Goal: Task Accomplishment & Management: Manage account settings

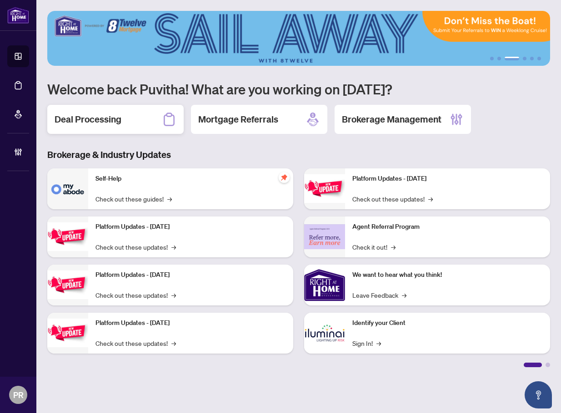
click at [104, 119] on h2 "Deal Processing" at bounding box center [88, 119] width 67 height 13
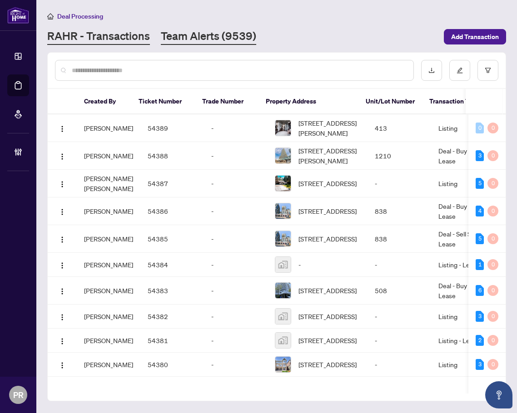
click at [198, 35] on link "Team Alerts (9539)" at bounding box center [208, 37] width 95 height 16
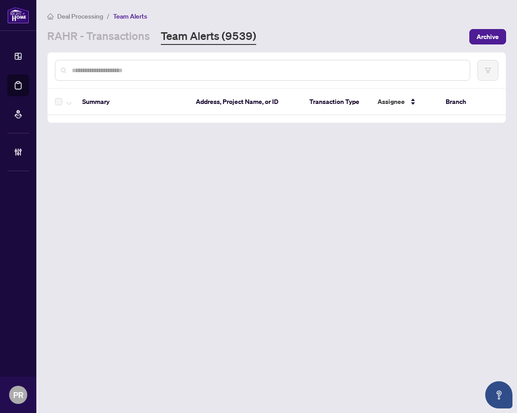
click at [136, 71] on input "text" at bounding box center [267, 70] width 391 height 10
paste input "**********"
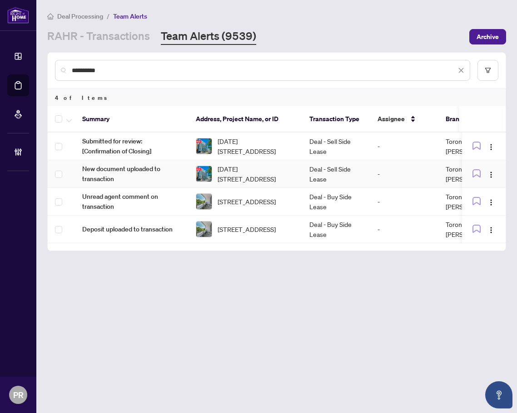
type input "**********"
click at [54, 172] on td at bounding box center [61, 174] width 27 height 28
click at [58, 152] on td at bounding box center [61, 147] width 27 height 28
click at [70, 117] on span "button" at bounding box center [68, 119] width 5 height 10
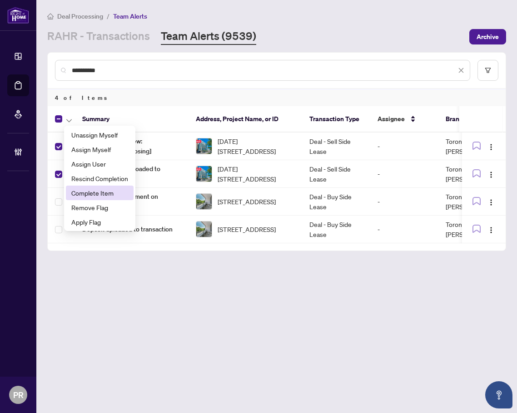
click at [124, 190] on span "Complete Item" at bounding box center [99, 193] width 57 height 10
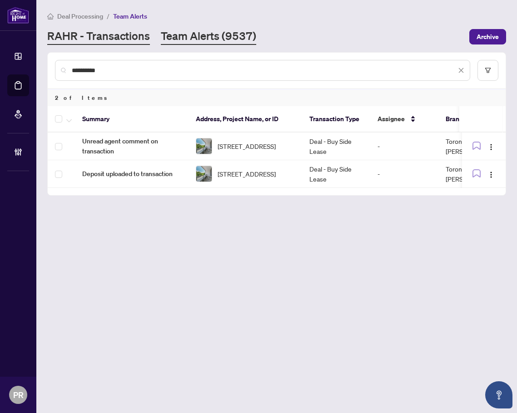
click at [99, 35] on link "RAHR - Transactions" at bounding box center [98, 37] width 103 height 16
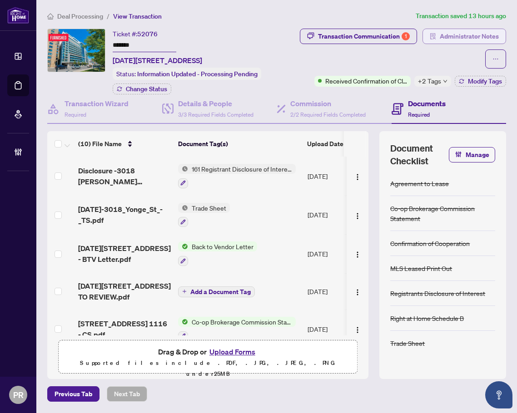
click at [449, 44] on span "Administrator Notes" at bounding box center [469, 36] width 59 height 15
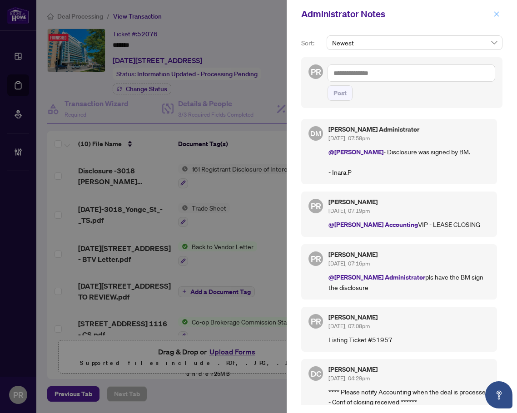
click at [497, 16] on icon "close" at bounding box center [496, 14] width 6 height 6
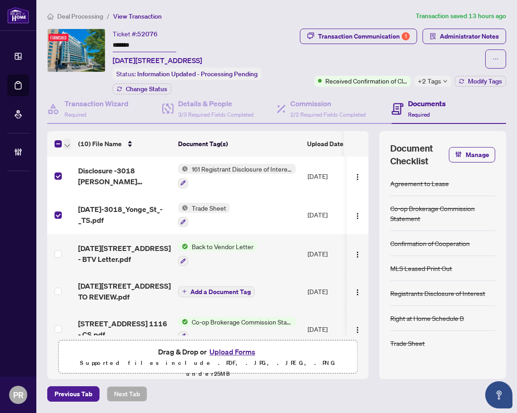
click at [67, 149] on span "button" at bounding box center [67, 144] width 5 height 10
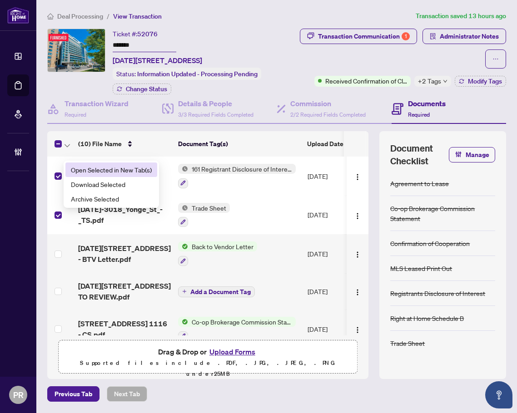
click at [92, 167] on span "Open Selected in New Tab(s)" at bounding box center [111, 170] width 81 height 10
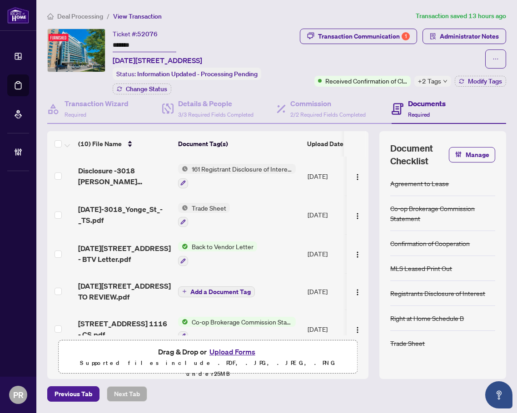
click at [131, 43] on input "*******" at bounding box center [145, 45] width 64 height 13
click at [410, 38] on div "Transaction Communication 1" at bounding box center [364, 36] width 92 height 15
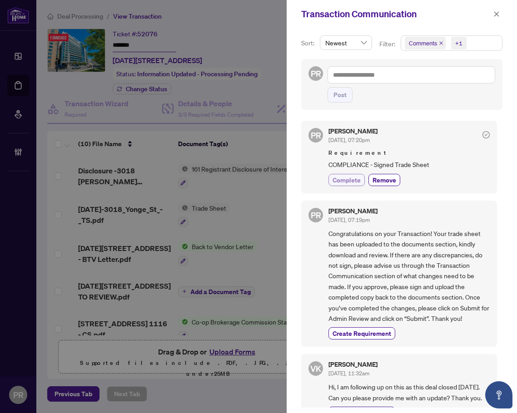
click at [347, 182] on span "Complete" at bounding box center [347, 180] width 28 height 10
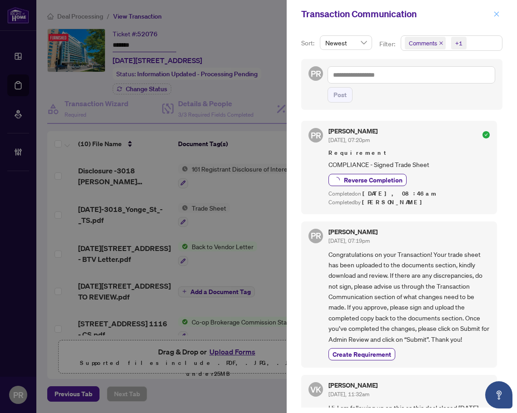
click at [495, 15] on icon "close" at bounding box center [496, 14] width 6 height 6
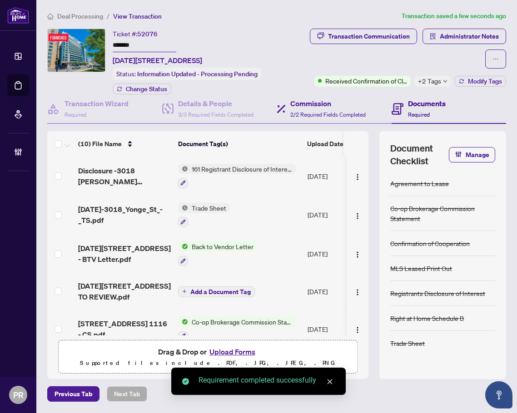
click at [323, 119] on div "Commission 2/2 Required Fields Completed" at bounding box center [334, 109] width 115 height 30
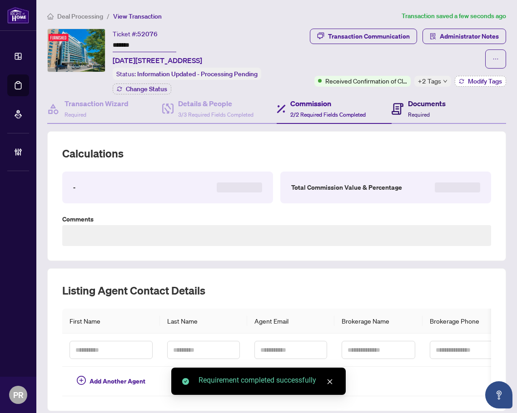
drag, startPoint x: 426, startPoint y: 114, endPoint x: 464, endPoint y: 81, distance: 50.3
click at [426, 109] on h4 "Documents" at bounding box center [427, 103] width 38 height 11
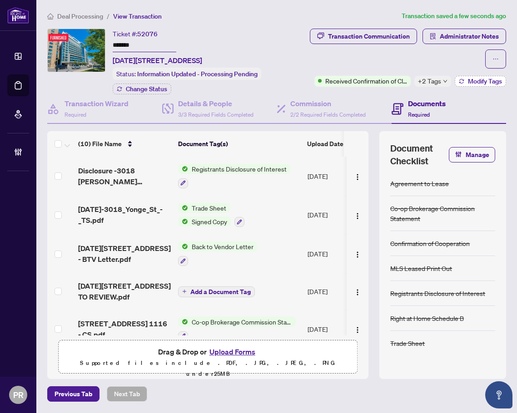
click at [464, 81] on button "Modify Tags" at bounding box center [480, 81] width 51 height 11
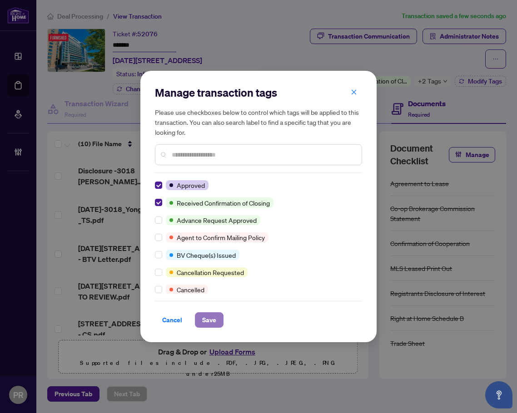
click at [207, 318] on span "Save" at bounding box center [209, 320] width 14 height 15
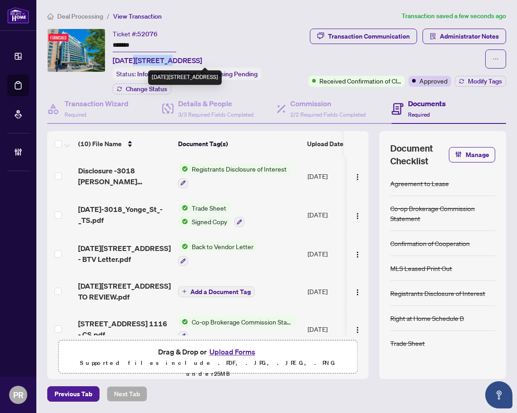
drag, startPoint x: 173, startPoint y: 60, endPoint x: 134, endPoint y: 55, distance: 38.9
click at [134, 55] on span "[DATE][STREET_ADDRESS]" at bounding box center [157, 60] width 89 height 11
copy span "3018 Yonge"
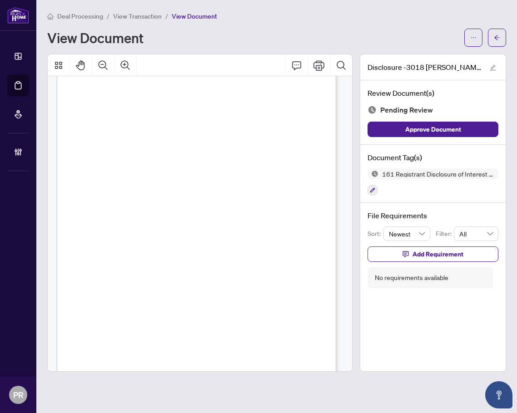
scroll to position [84, 0]
click at [372, 189] on icon "button" at bounding box center [372, 190] width 5 height 5
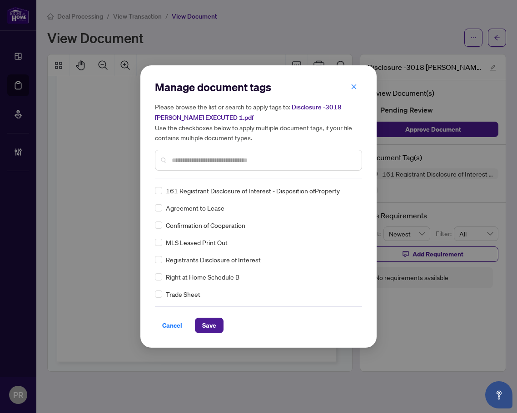
click at [198, 157] on input "text" at bounding box center [263, 160] width 183 height 10
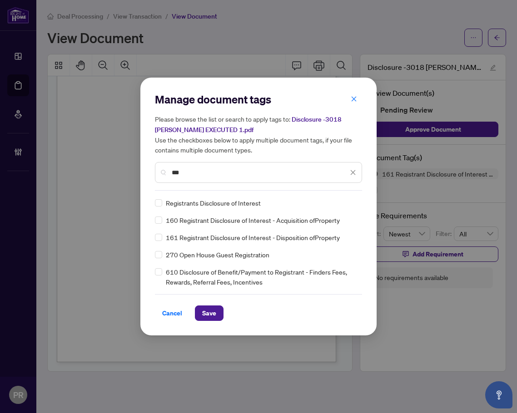
type input "***"
click at [346, 200] on img at bounding box center [343, 203] width 9 height 9
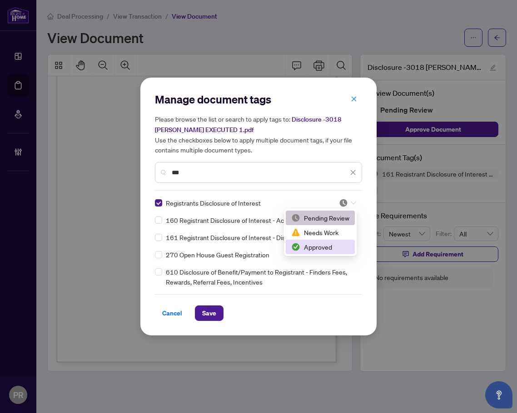
click at [333, 247] on div "Approved" at bounding box center [320, 247] width 58 height 10
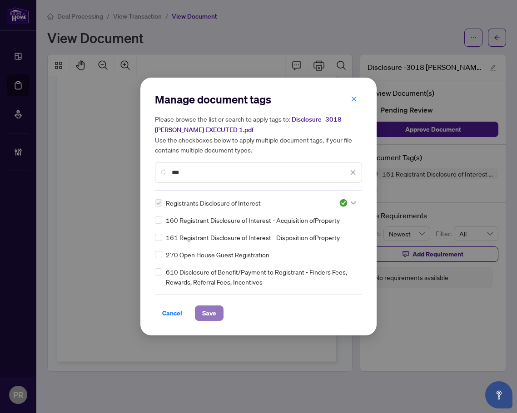
click at [208, 318] on span "Save" at bounding box center [209, 313] width 14 height 15
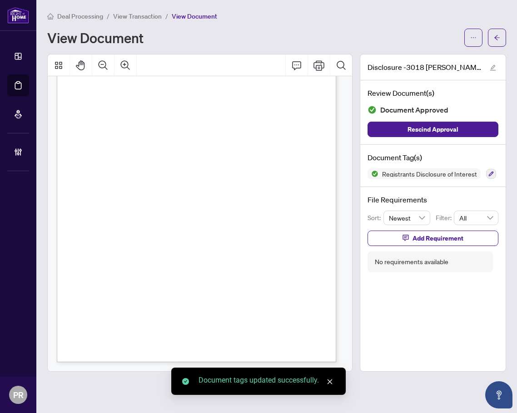
scroll to position [0, 0]
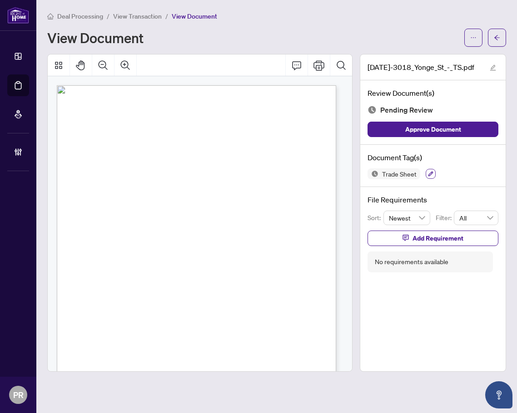
click at [432, 171] on icon "button" at bounding box center [430, 173] width 5 height 5
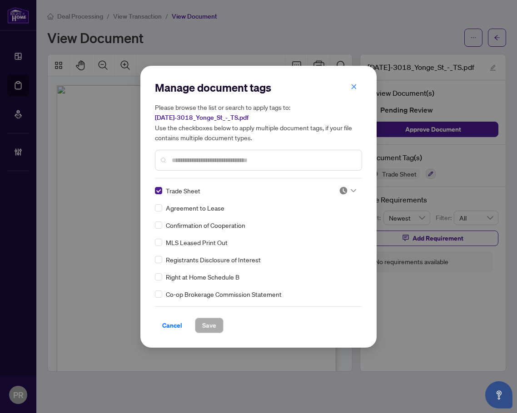
click at [347, 189] on div at bounding box center [347, 190] width 17 height 9
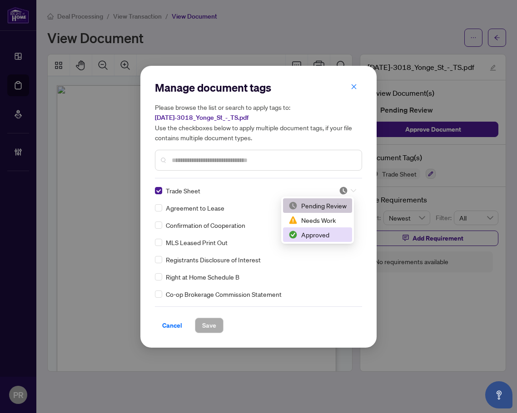
click at [310, 235] on div "Approved" at bounding box center [317, 235] width 58 height 10
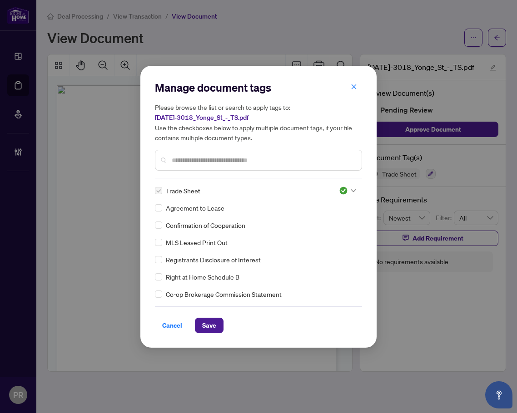
click at [228, 163] on input "text" at bounding box center [263, 160] width 183 height 10
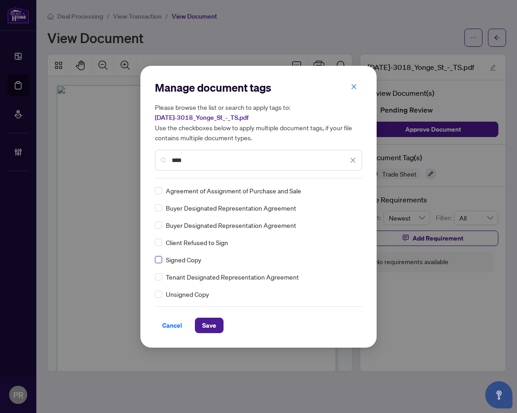
type input "****"
click at [351, 194] on div at bounding box center [347, 190] width 17 height 9
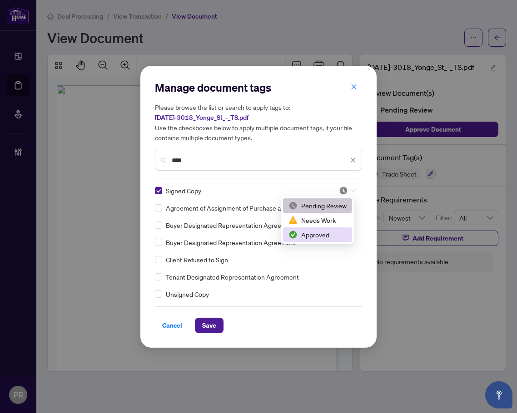
click at [319, 229] on div "Approved" at bounding box center [317, 235] width 69 height 15
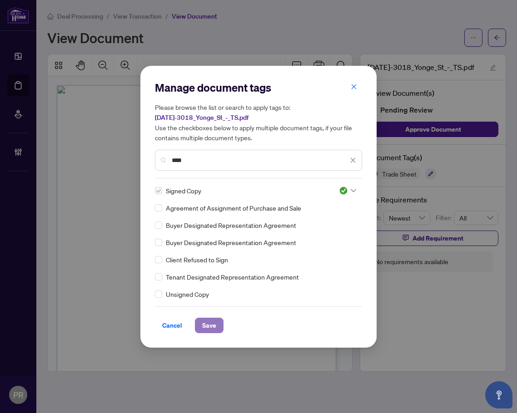
click at [215, 325] on span "Save" at bounding box center [209, 325] width 14 height 15
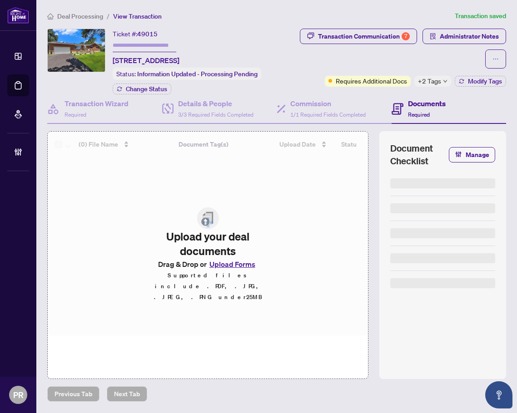
type input "*******"
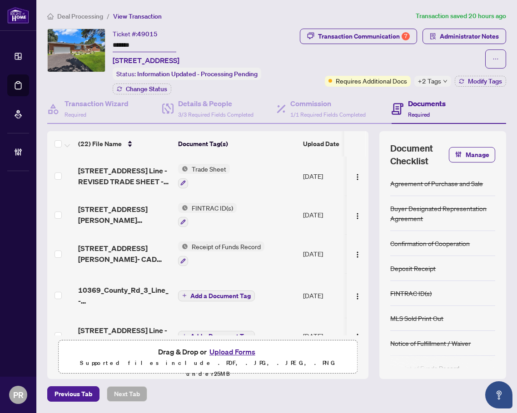
click at [132, 45] on input "*******" at bounding box center [145, 45] width 64 height 13
click at [429, 84] on span "+2 Tags" at bounding box center [429, 81] width 23 height 10
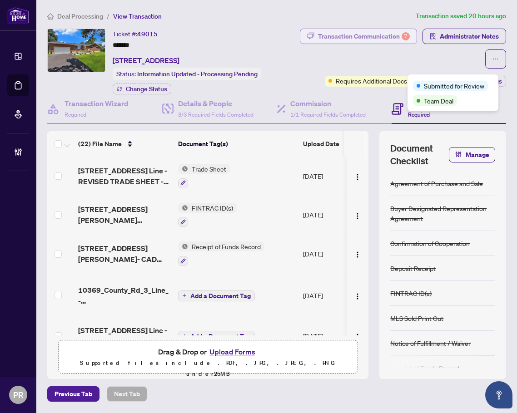
click at [410, 38] on div "Transaction Communication 7" at bounding box center [364, 36] width 92 height 15
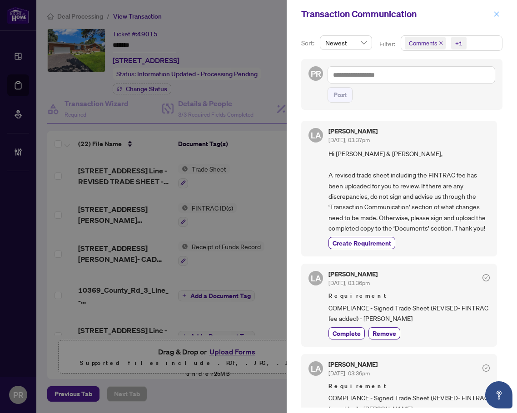
click at [500, 10] on button "button" at bounding box center [497, 14] width 12 height 11
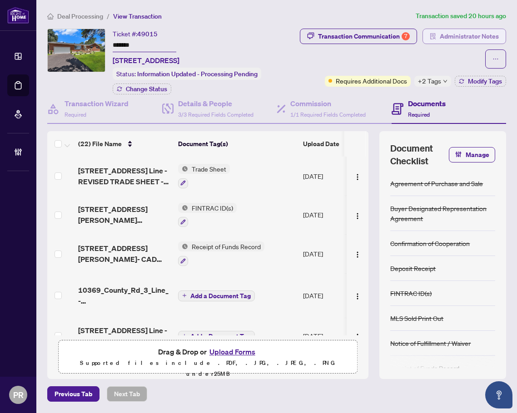
click at [452, 44] on span "Administrator Notes" at bounding box center [469, 36] width 59 height 15
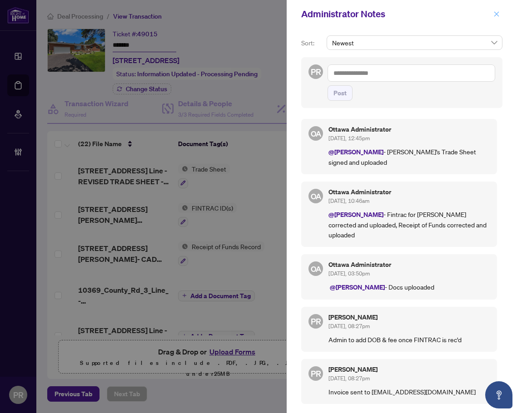
click at [496, 13] on icon "close" at bounding box center [496, 14] width 6 height 6
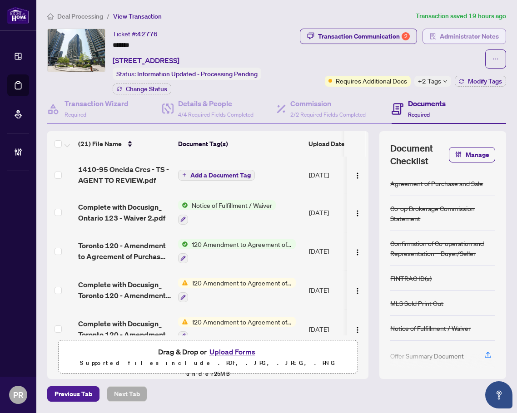
click at [440, 44] on span "Administrator Notes" at bounding box center [469, 36] width 59 height 15
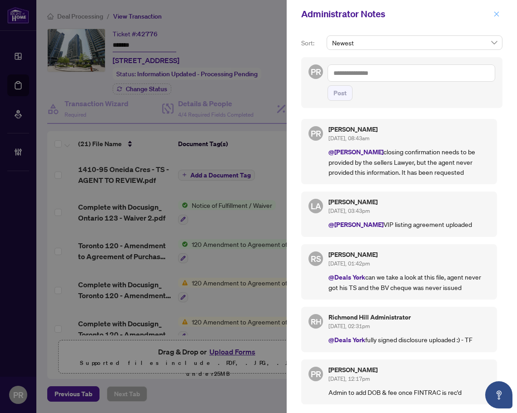
click at [499, 11] on icon "close" at bounding box center [496, 14] width 6 height 6
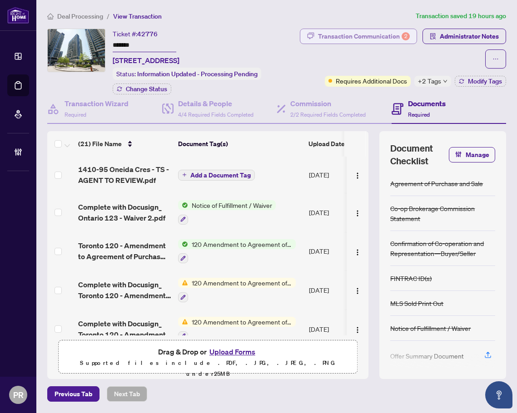
click at [314, 39] on icon "button" at bounding box center [310, 35] width 7 height 7
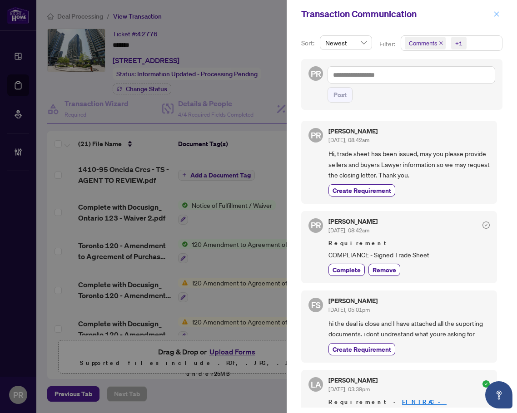
click at [499, 13] on icon "close" at bounding box center [496, 14] width 6 height 6
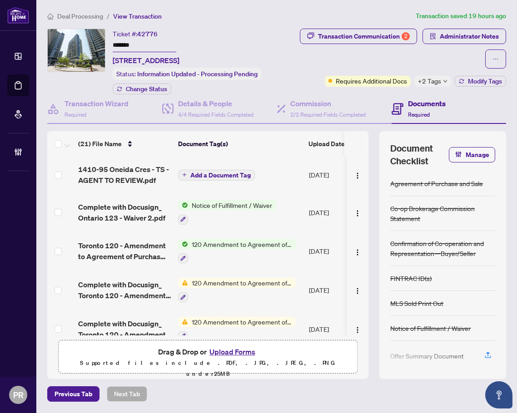
drag, startPoint x: 244, startPoint y: 342, endPoint x: 294, endPoint y: 343, distance: 49.5
click at [294, 336] on div "1410-95 Oneida Cres - TS - AGENT TO REVIEW.pdf Add a Document Tag Sep/22/2025 P…" at bounding box center [207, 246] width 321 height 179
click at [289, 346] on div "(21) File Name Document Tag(s) Upload Date Status Uploaded By 1410-95 Oneida Cr…" at bounding box center [207, 255] width 321 height 248
click at [288, 342] on div at bounding box center [237, 336] width 118 height 11
drag, startPoint x: 234, startPoint y: 346, endPoint x: 311, endPoint y: 347, distance: 77.2
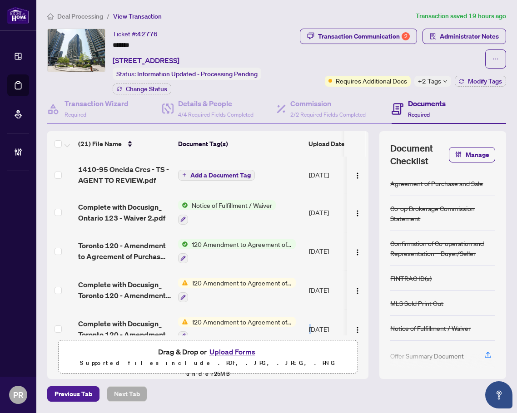
click at [311, 347] on div "(21) File Name Document Tag(s) Upload Date Status Uploaded By 1410-95 Oneida Cr…" at bounding box center [207, 255] width 321 height 248
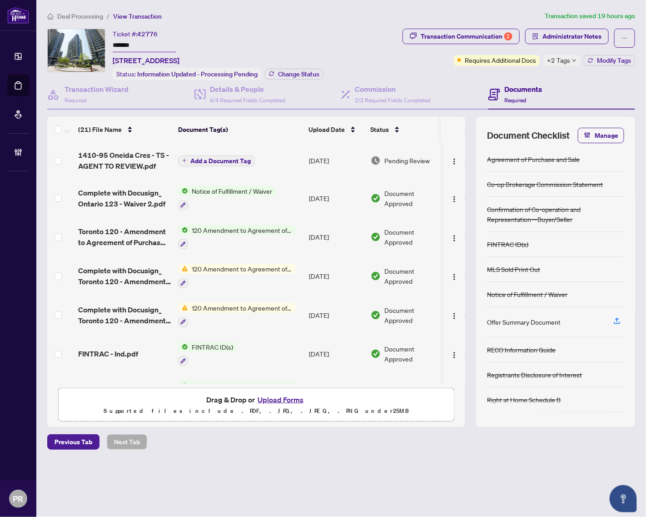
click at [517, 60] on icon "down" at bounding box center [574, 60] width 5 height 5
click at [92, 16] on span "Deal Processing" at bounding box center [80, 16] width 46 height 8
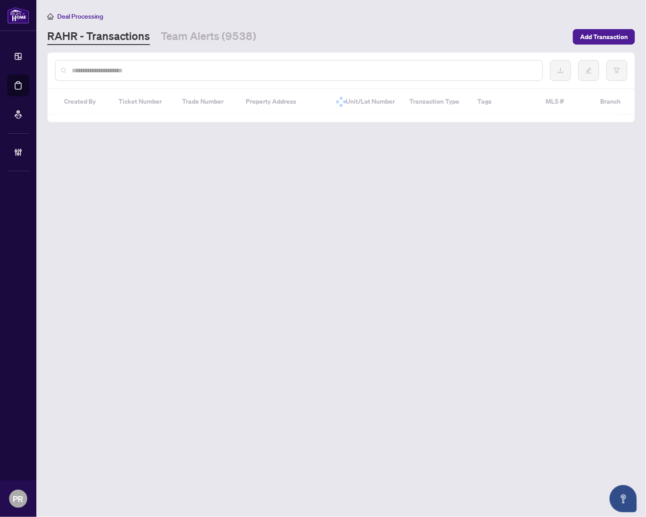
click at [153, 71] on input "text" at bounding box center [303, 70] width 463 height 10
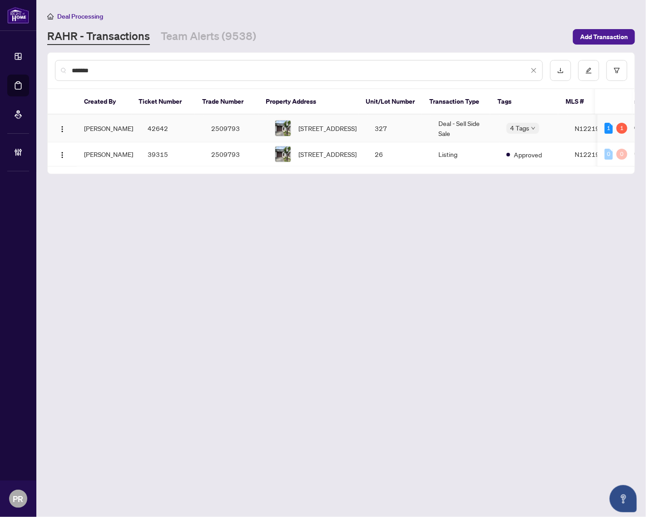
type input "*******"
click at [467, 120] on td "Deal - Sell Side Sale" at bounding box center [465, 128] width 68 height 28
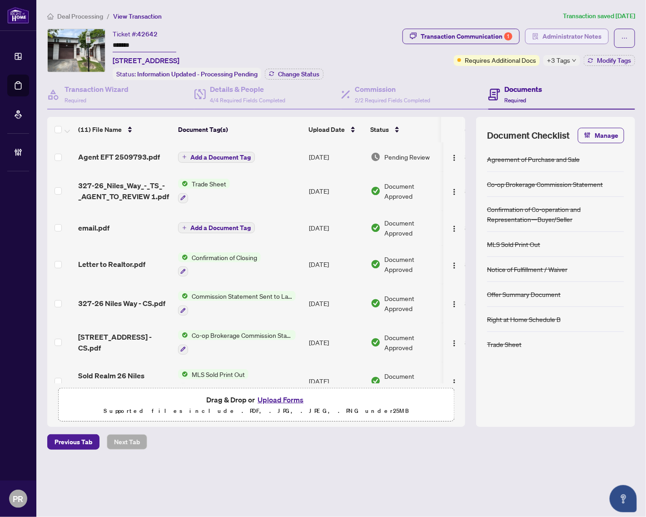
click at [517, 32] on span "Administrator Notes" at bounding box center [571, 36] width 59 height 15
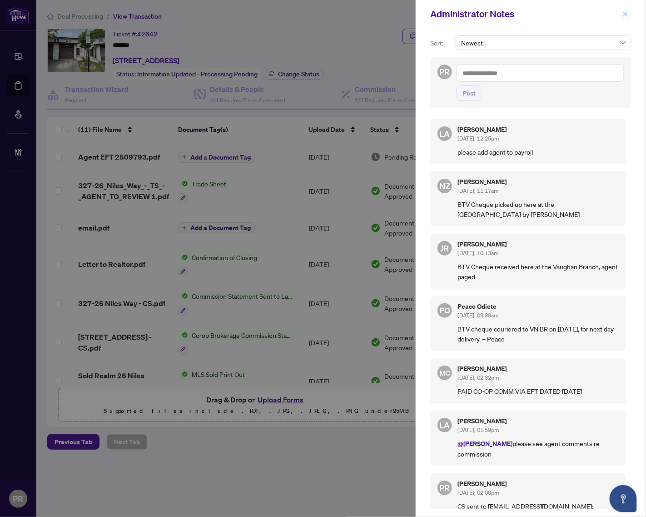
click at [517, 19] on span "button" at bounding box center [625, 14] width 6 height 15
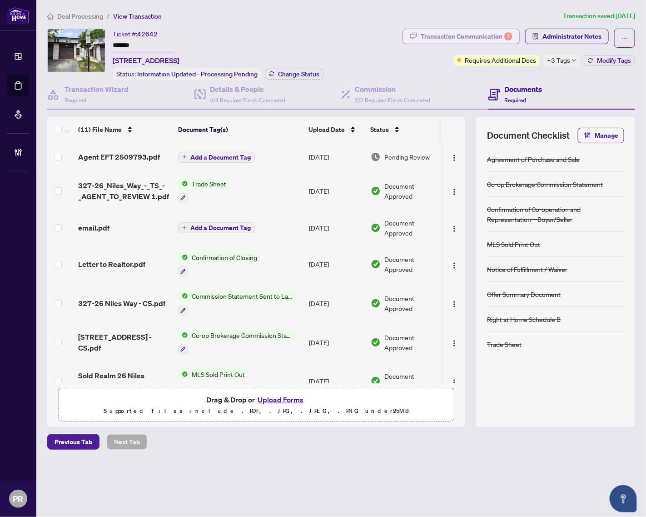
click at [454, 29] on div "Transaction Communication 1" at bounding box center [467, 36] width 92 height 15
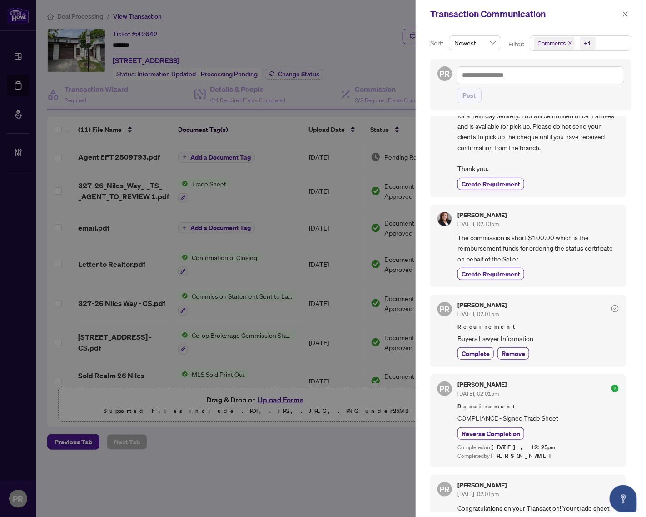
scroll to position [448, 0]
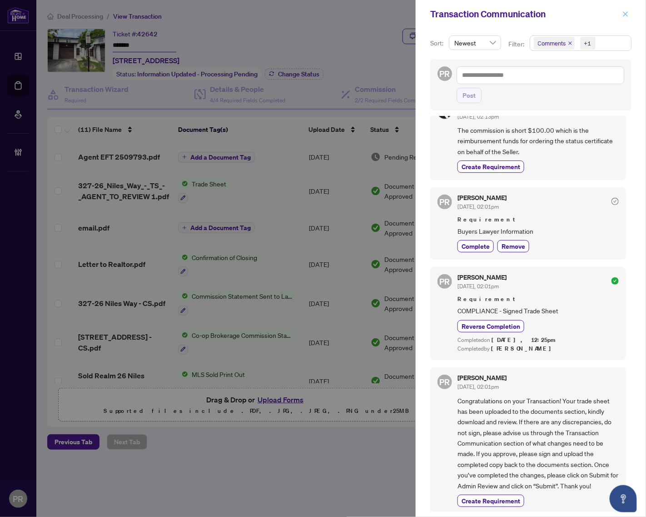
click at [517, 16] on icon "close" at bounding box center [625, 14] width 6 height 6
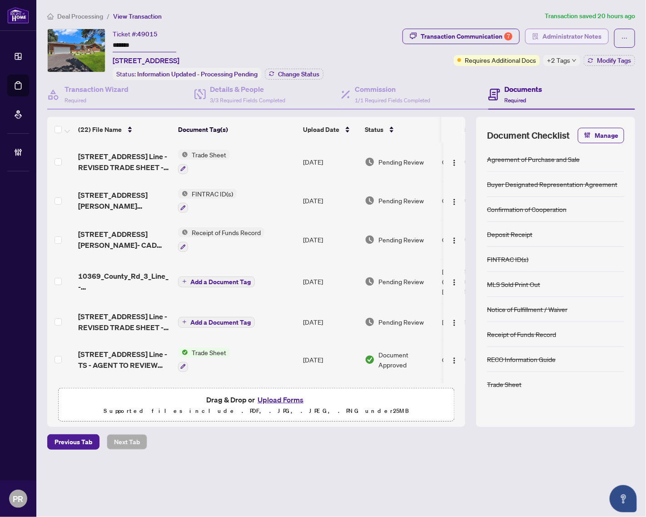
click at [564, 30] on span "Administrator Notes" at bounding box center [571, 36] width 59 height 15
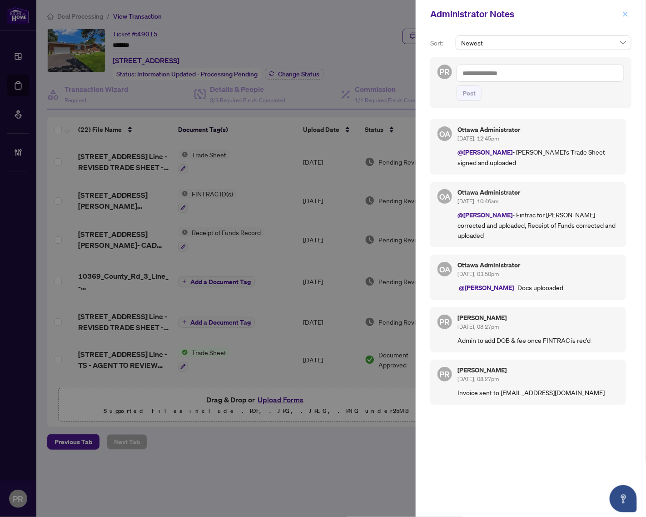
click at [628, 15] on icon "close" at bounding box center [625, 14] width 6 height 6
